Goal: Use online tool/utility: Utilize a website feature to perform a specific function

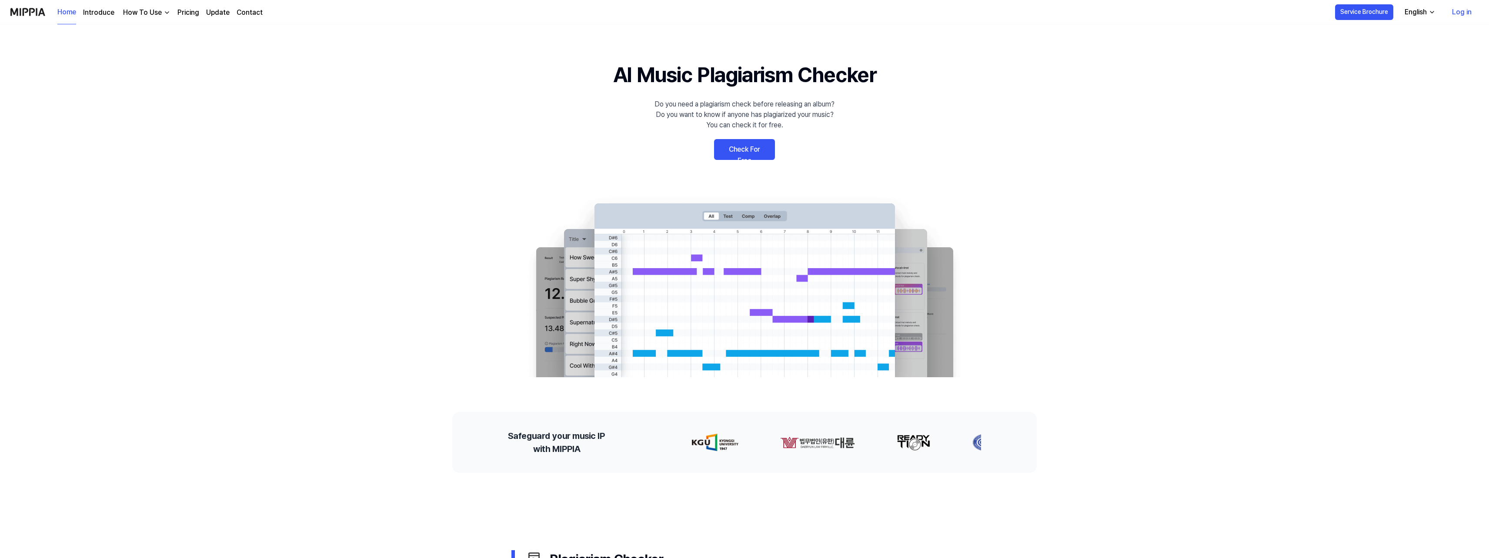
click at [743, 153] on link "Check For Free" at bounding box center [744, 149] width 61 height 21
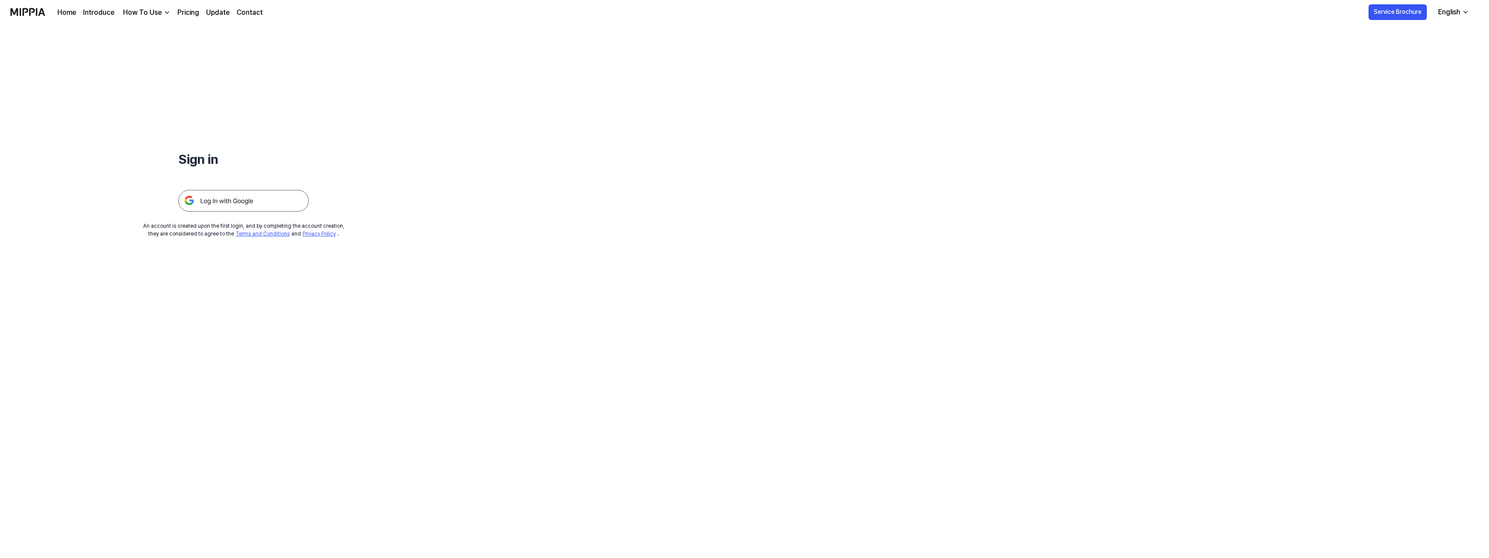
click at [225, 200] on img at bounding box center [243, 201] width 130 height 22
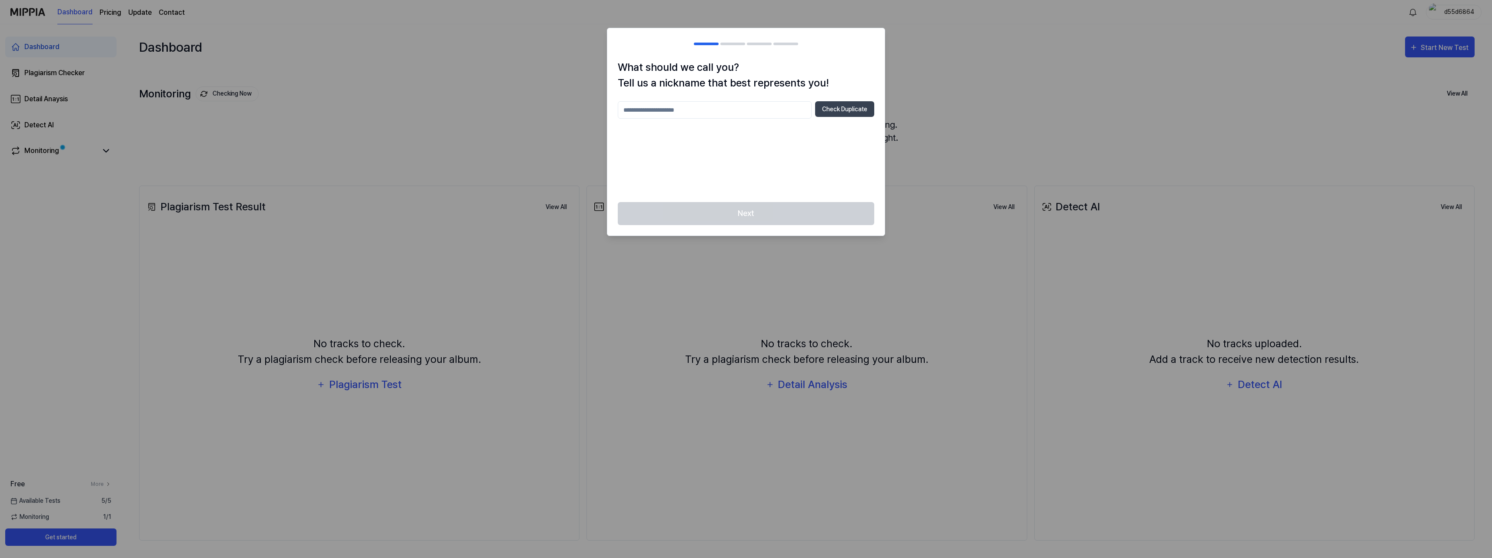
click at [726, 108] on input "text" at bounding box center [715, 109] width 194 height 17
type input "**********"
drag, startPoint x: 768, startPoint y: 186, endPoint x: 775, endPoint y: 176, distance: 12.2
click at [772, 179] on div "**********" at bounding box center [746, 146] width 257 height 90
click at [837, 109] on button "Check Duplicate" at bounding box center [844, 109] width 59 height 16
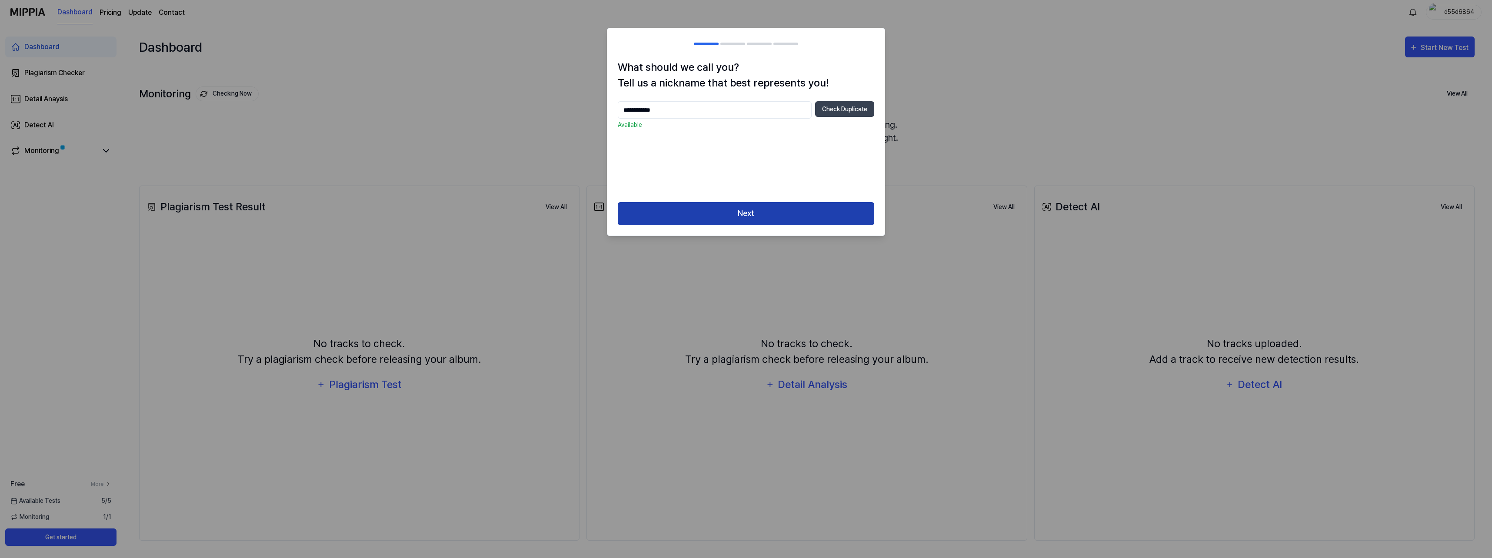
click at [762, 212] on button "Next" at bounding box center [746, 213] width 257 height 23
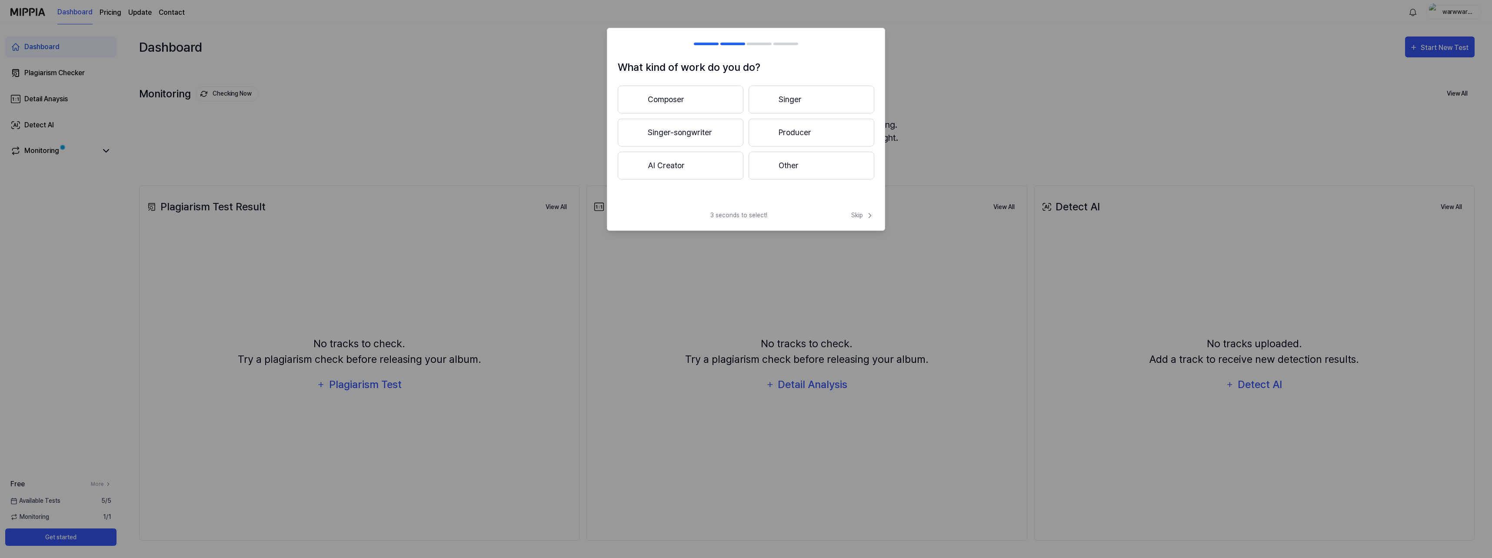
click at [721, 101] on button "Composer" at bounding box center [681, 100] width 126 height 28
click at [718, 140] on button "Less than 3 years" at bounding box center [681, 133] width 126 height 28
click at [734, 173] on button "Other" at bounding box center [680, 169] width 125 height 28
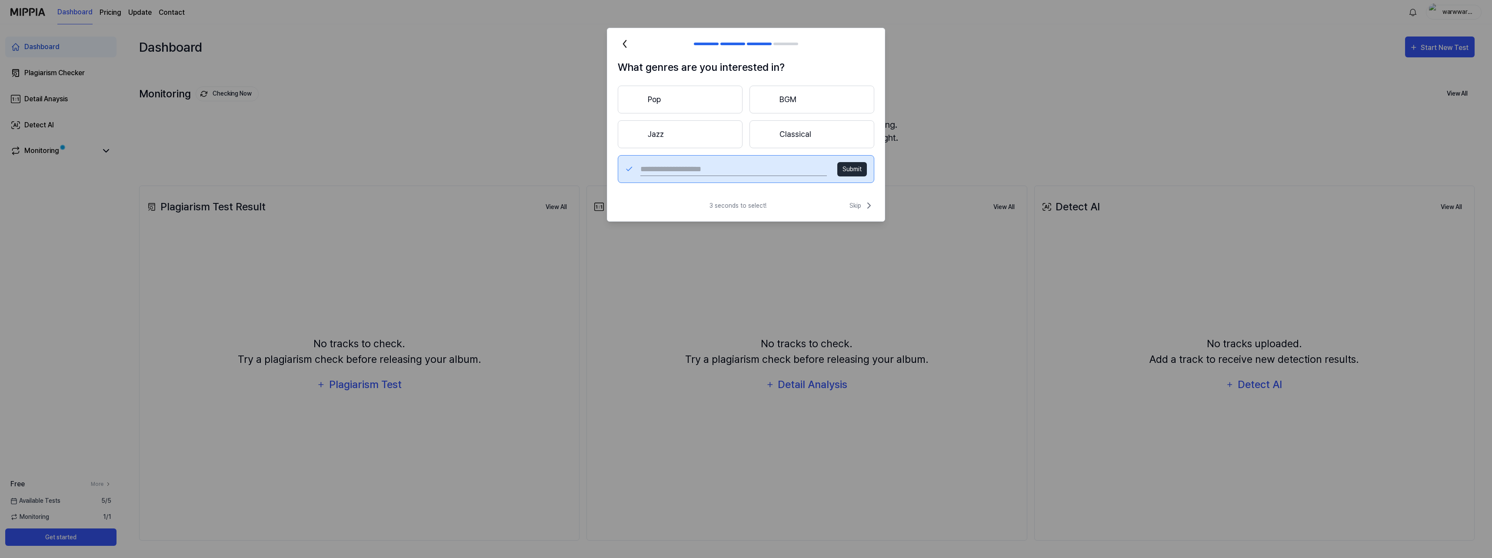
click at [857, 164] on button "Submit" at bounding box center [853, 169] width 30 height 14
click at [842, 130] on button "Classical" at bounding box center [812, 134] width 125 height 28
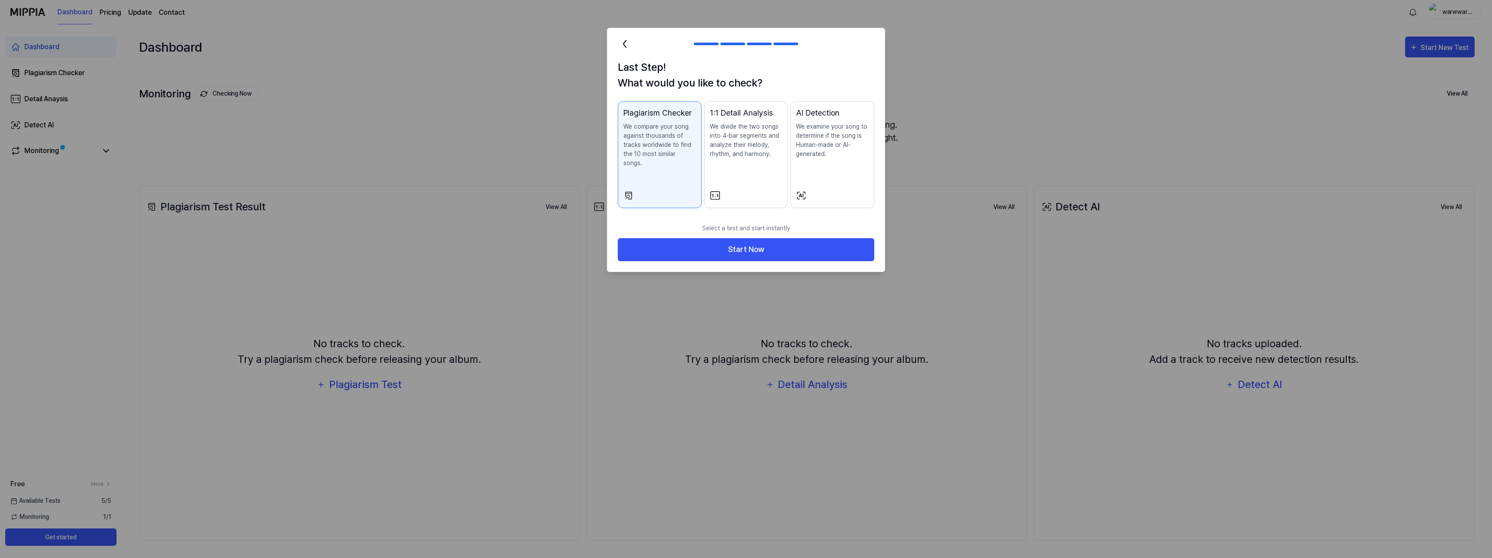
click at [836, 175] on div "AI Detection We examine your song to determine if the song is Human-made or AI-…" at bounding box center [832, 141] width 73 height 69
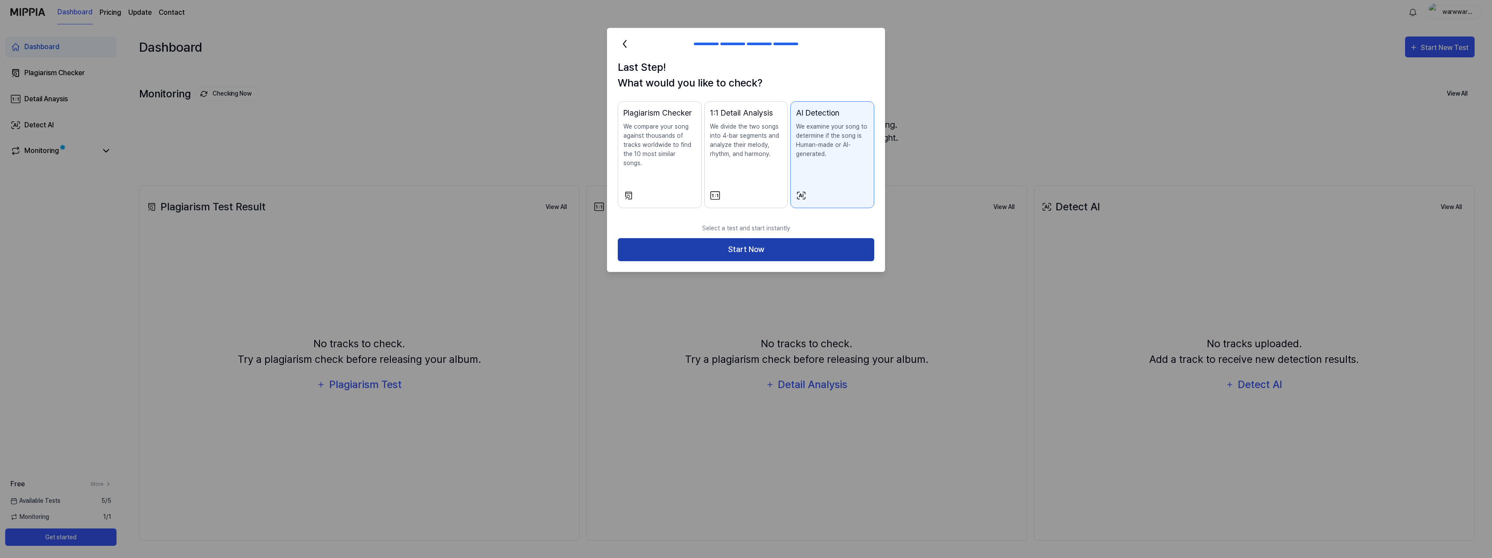
click at [807, 238] on button "Start Now" at bounding box center [746, 249] width 257 height 23
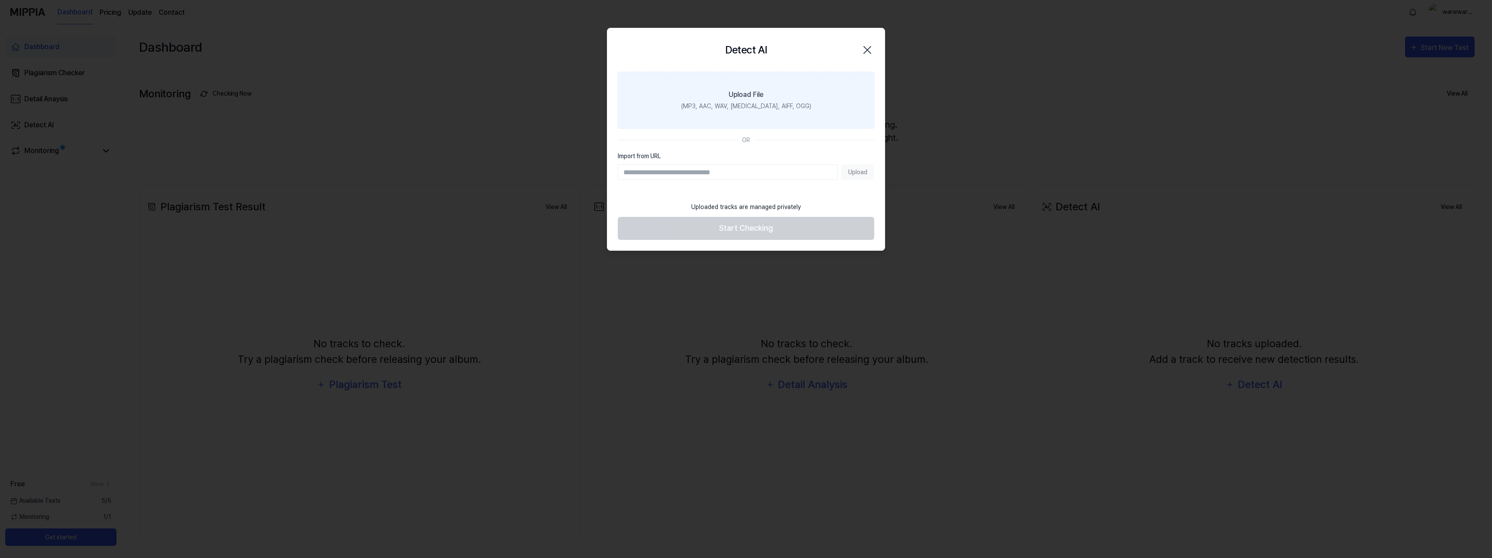
click at [826, 86] on label "Upload File (MP3, AAC, WAV, [MEDICAL_DATA], AIFF, OGG)" at bounding box center [746, 100] width 257 height 57
click at [0, 0] on input "Upload File (MP3, AAC, WAV, [MEDICAL_DATA], AIFF, OGG)" at bounding box center [0, 0] width 0 height 0
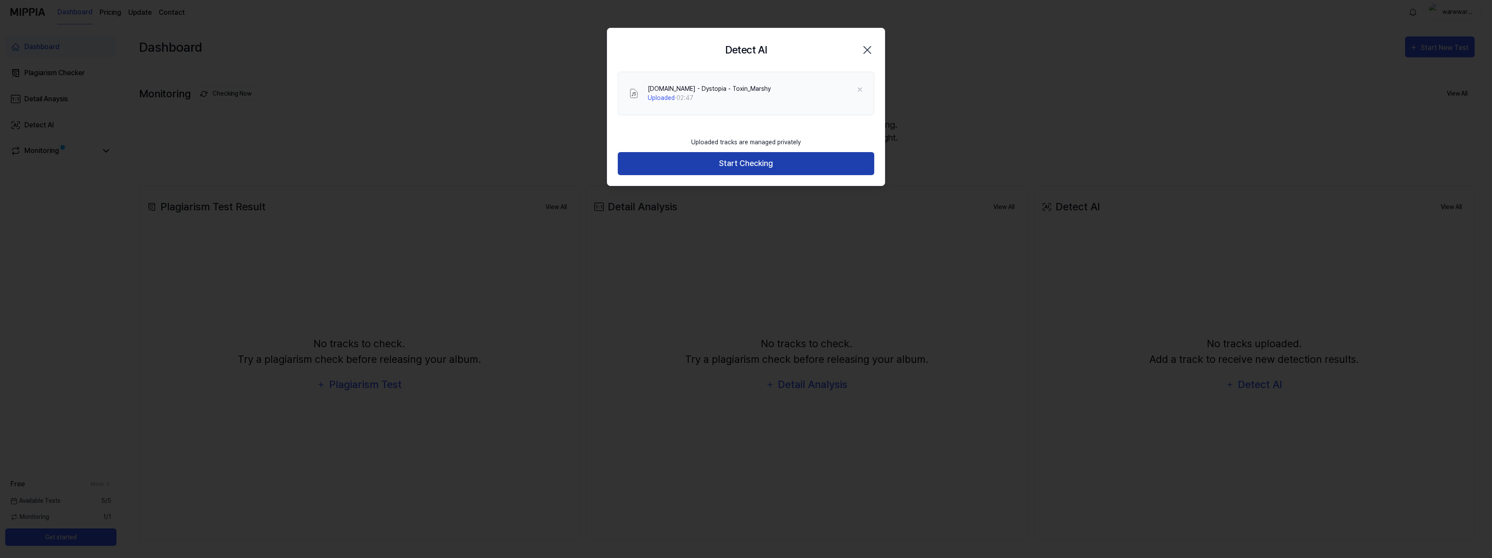
click at [790, 162] on button "Start Checking" at bounding box center [746, 163] width 257 height 23
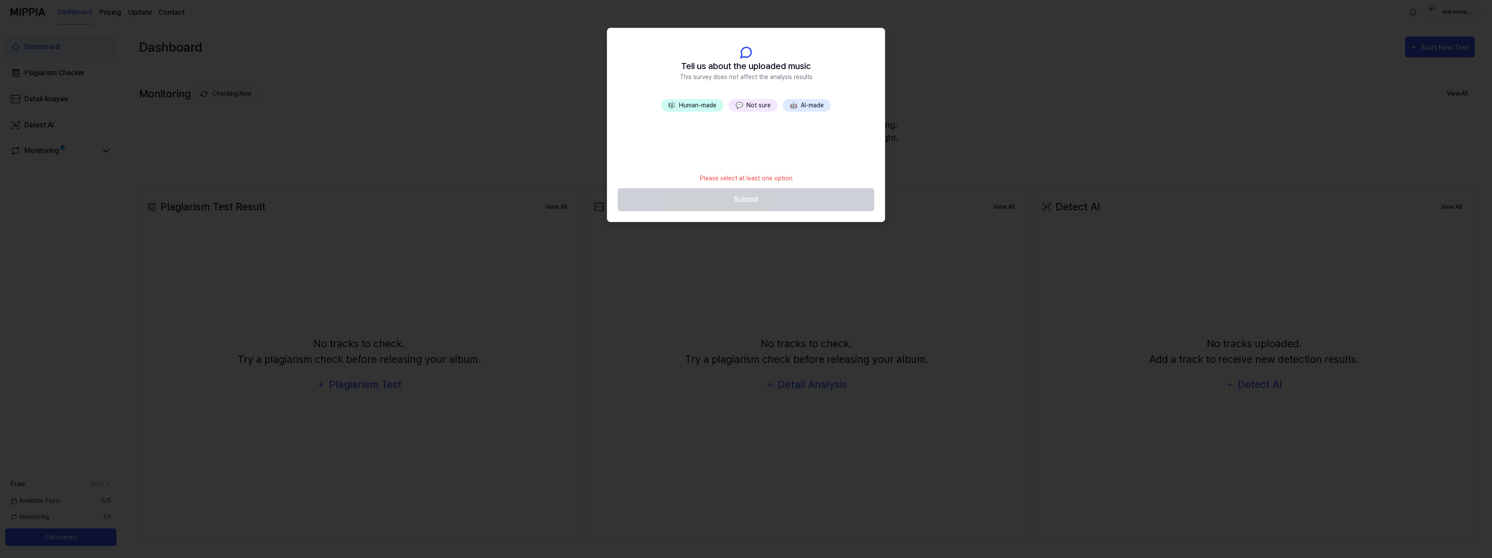
click at [752, 102] on button "💬 Not sure" at bounding box center [753, 105] width 49 height 13
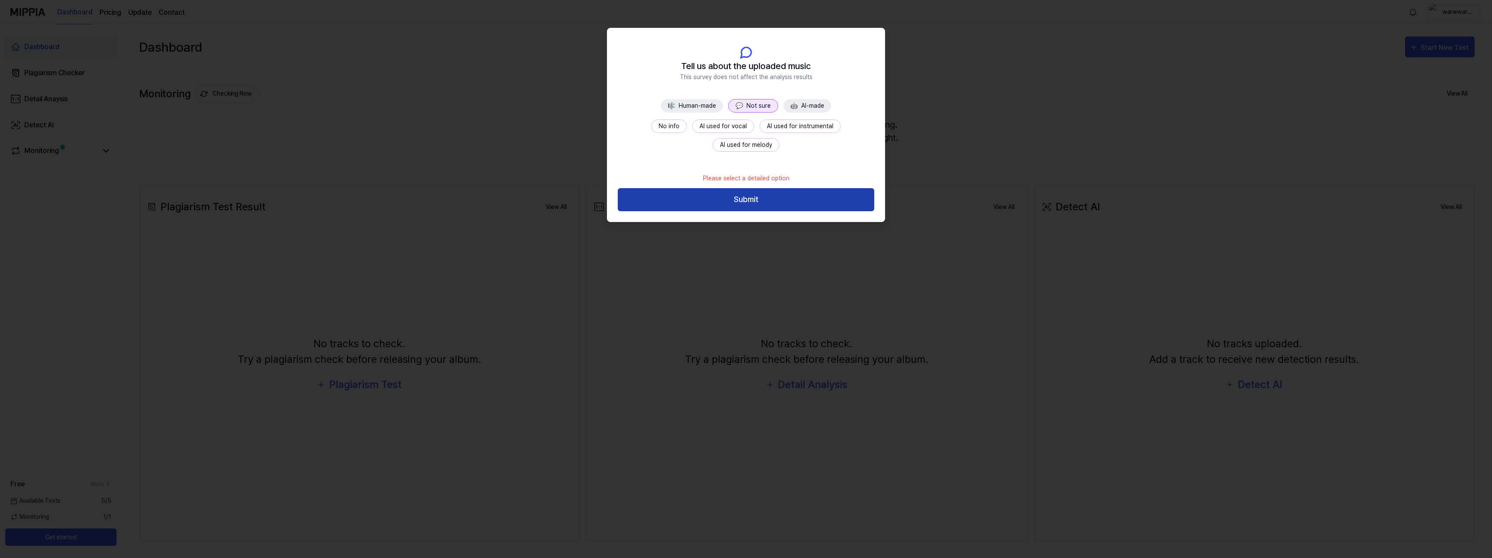
click at [768, 203] on button "Submit" at bounding box center [746, 199] width 257 height 23
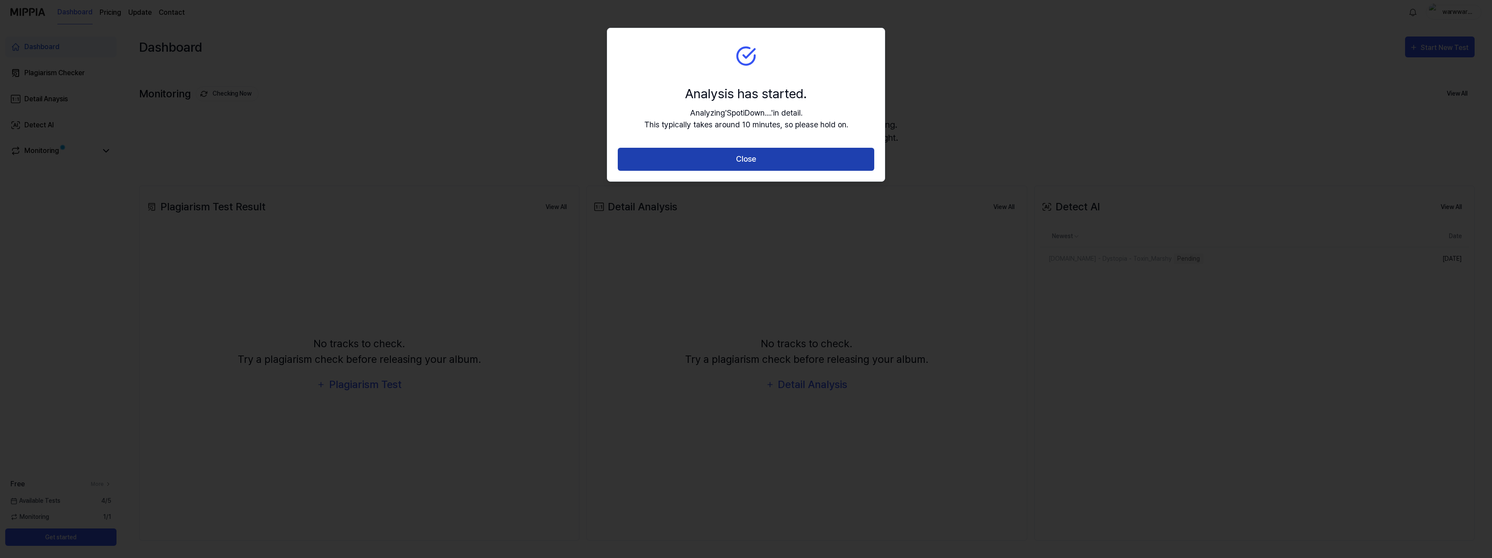
click at [720, 156] on button "Close" at bounding box center [746, 159] width 257 height 23
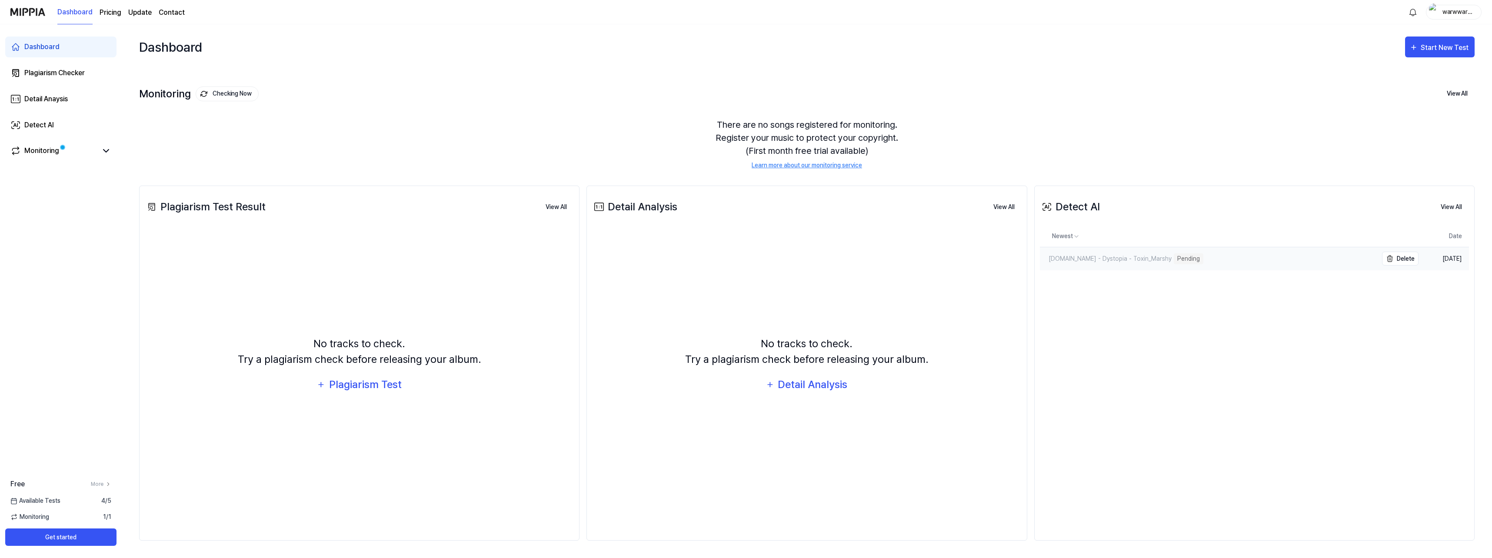
click at [1115, 257] on div "[DOMAIN_NAME] - Dystopia - Toxin_Marshy" at bounding box center [1106, 258] width 132 height 9
click at [1163, 264] on link "[DOMAIN_NAME] - Dystopia - Toxin_Marshy" at bounding box center [1209, 258] width 338 height 23
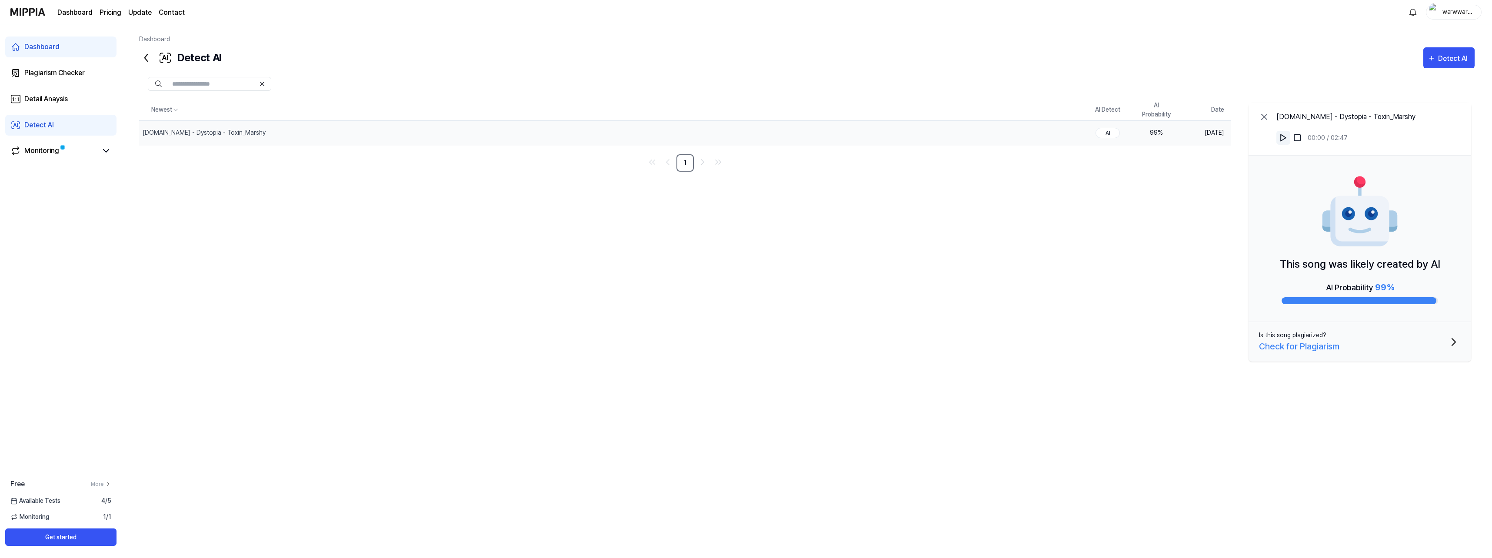
click at [1286, 139] on img at bounding box center [1283, 138] width 9 height 9
